Goal: Task Accomplishment & Management: Use online tool/utility

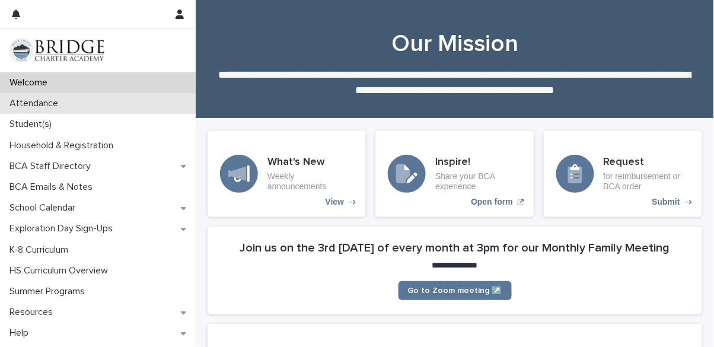
click at [84, 104] on div "Attendance" at bounding box center [98, 103] width 196 height 21
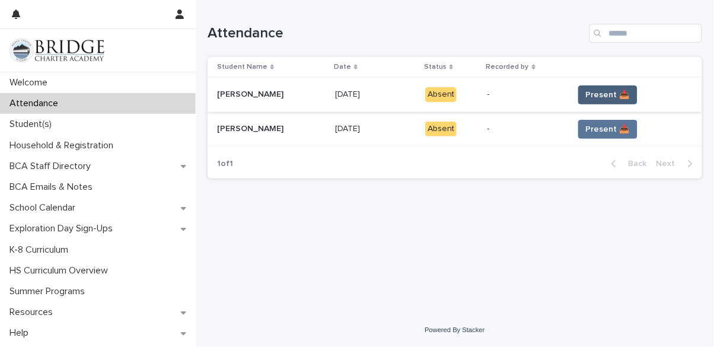
click at [600, 98] on span "Present 📥" at bounding box center [608, 95] width 44 height 12
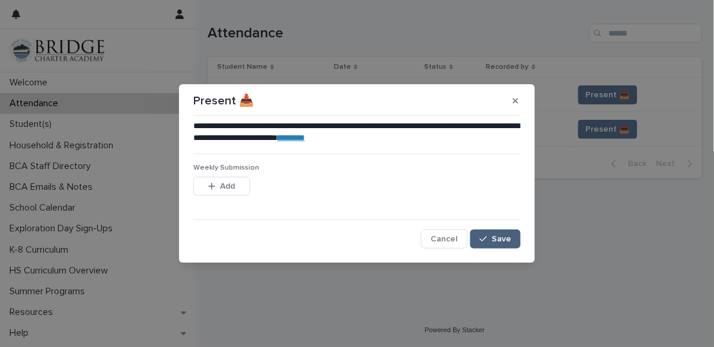
click at [491, 237] on div "button" at bounding box center [486, 239] width 12 height 8
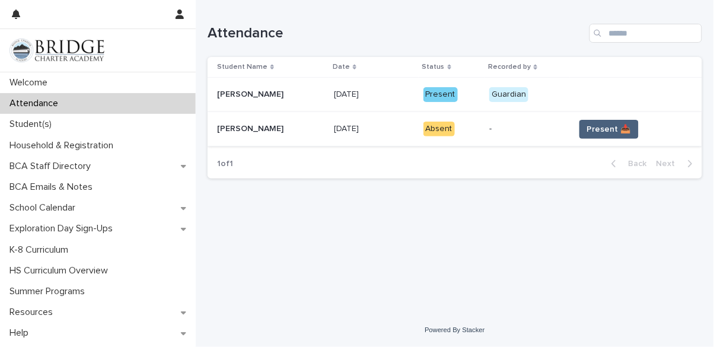
click at [607, 128] on span "Present 📥" at bounding box center [609, 129] width 44 height 12
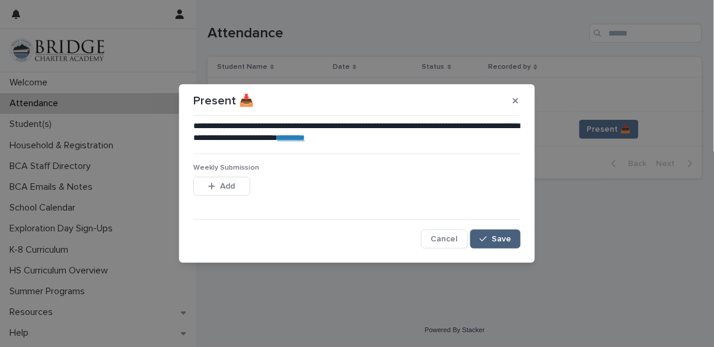
click at [495, 246] on button "Save" at bounding box center [495, 239] width 50 height 19
